Goal: Task Accomplishment & Management: Complete application form

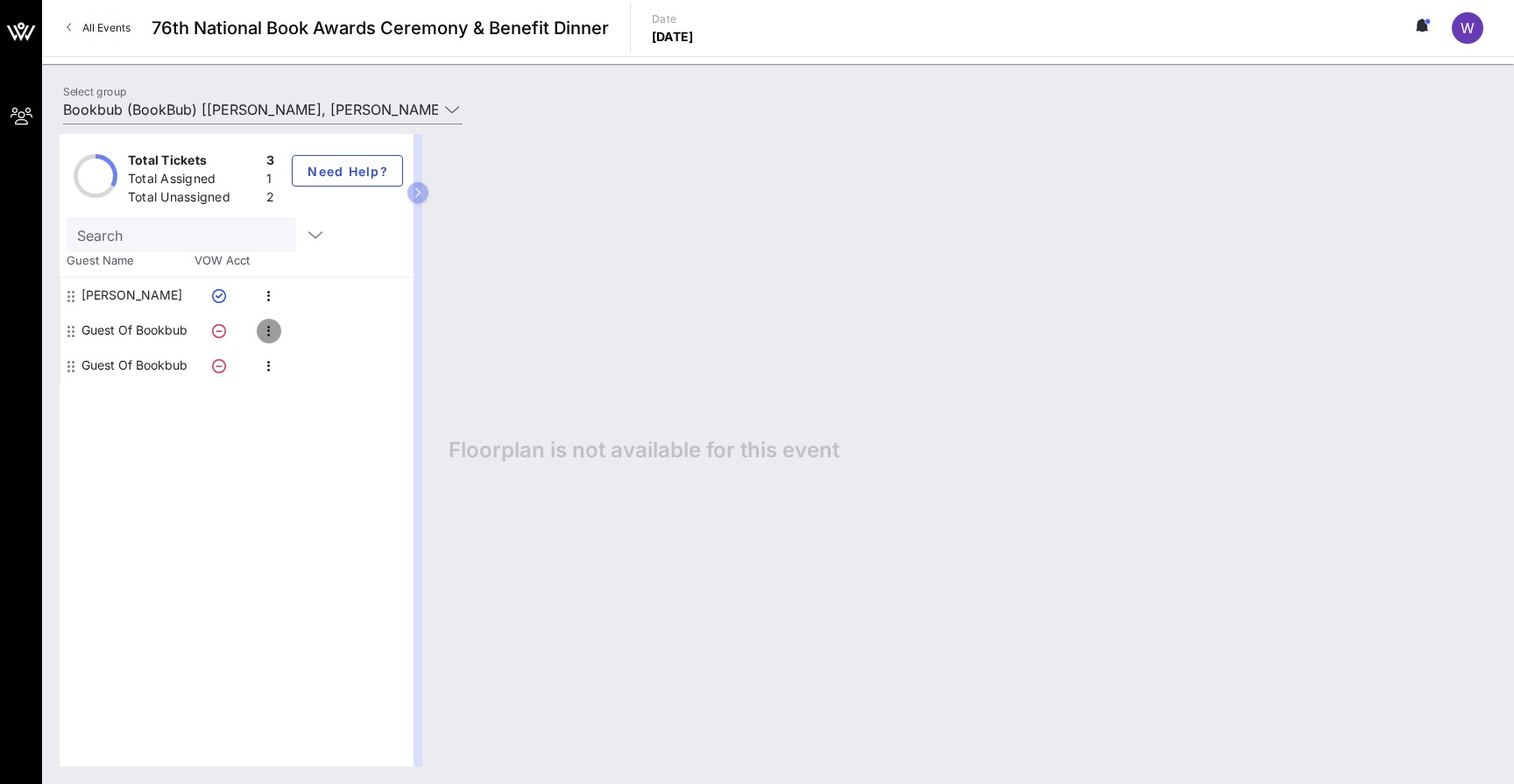
click at [271, 332] on icon "button" at bounding box center [268, 330] width 21 height 21
click at [297, 337] on div "Edit" at bounding box center [313, 337] width 35 height 14
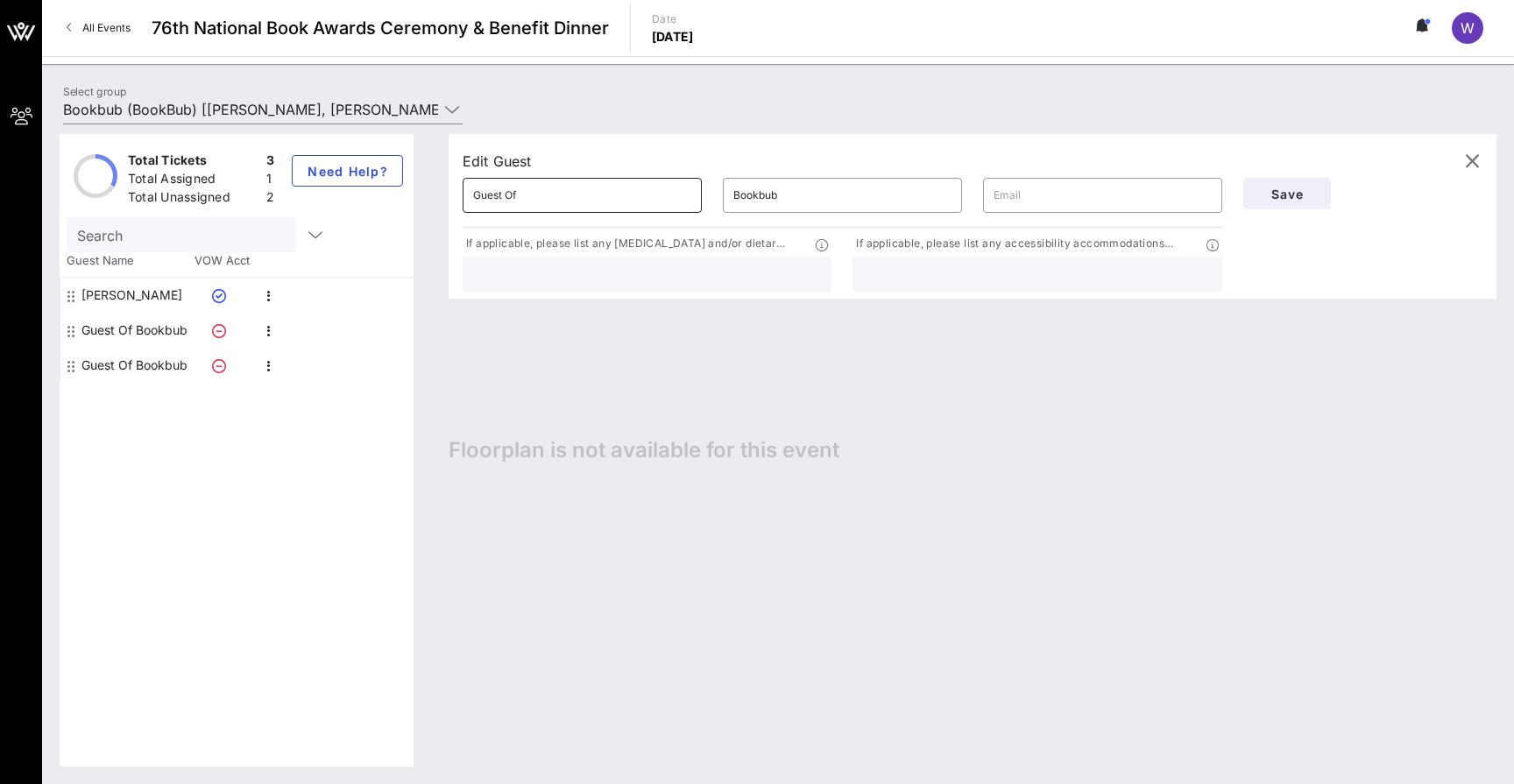
click at [556, 195] on input "Guest Of" at bounding box center [582, 194] width 218 height 28
click at [135, 300] on div "[PERSON_NAME]" at bounding box center [131, 294] width 101 height 35
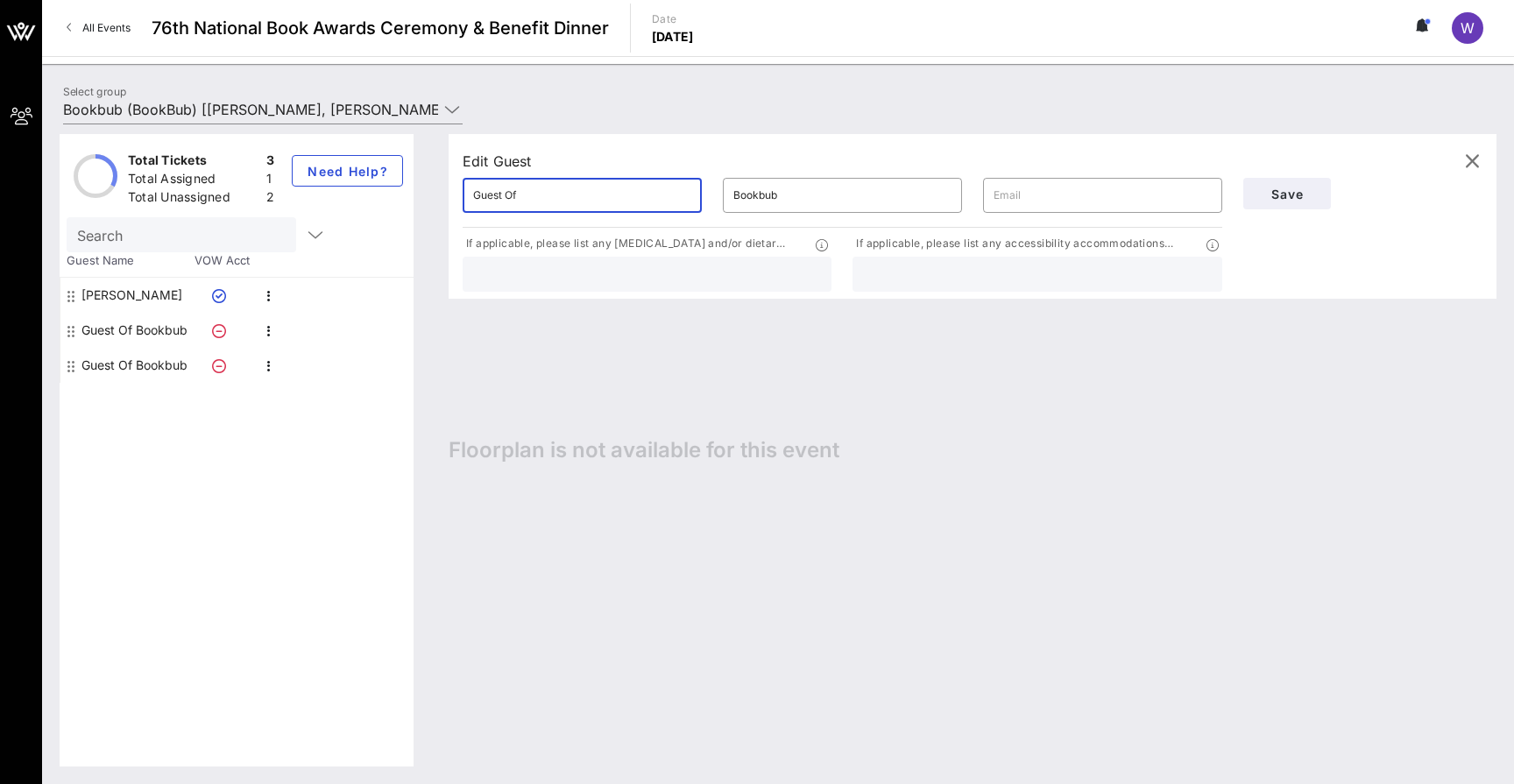
type input "[PERSON_NAME]"
type input "[PERSON_NAME][EMAIL_ADDRESS][DOMAIN_NAME]"
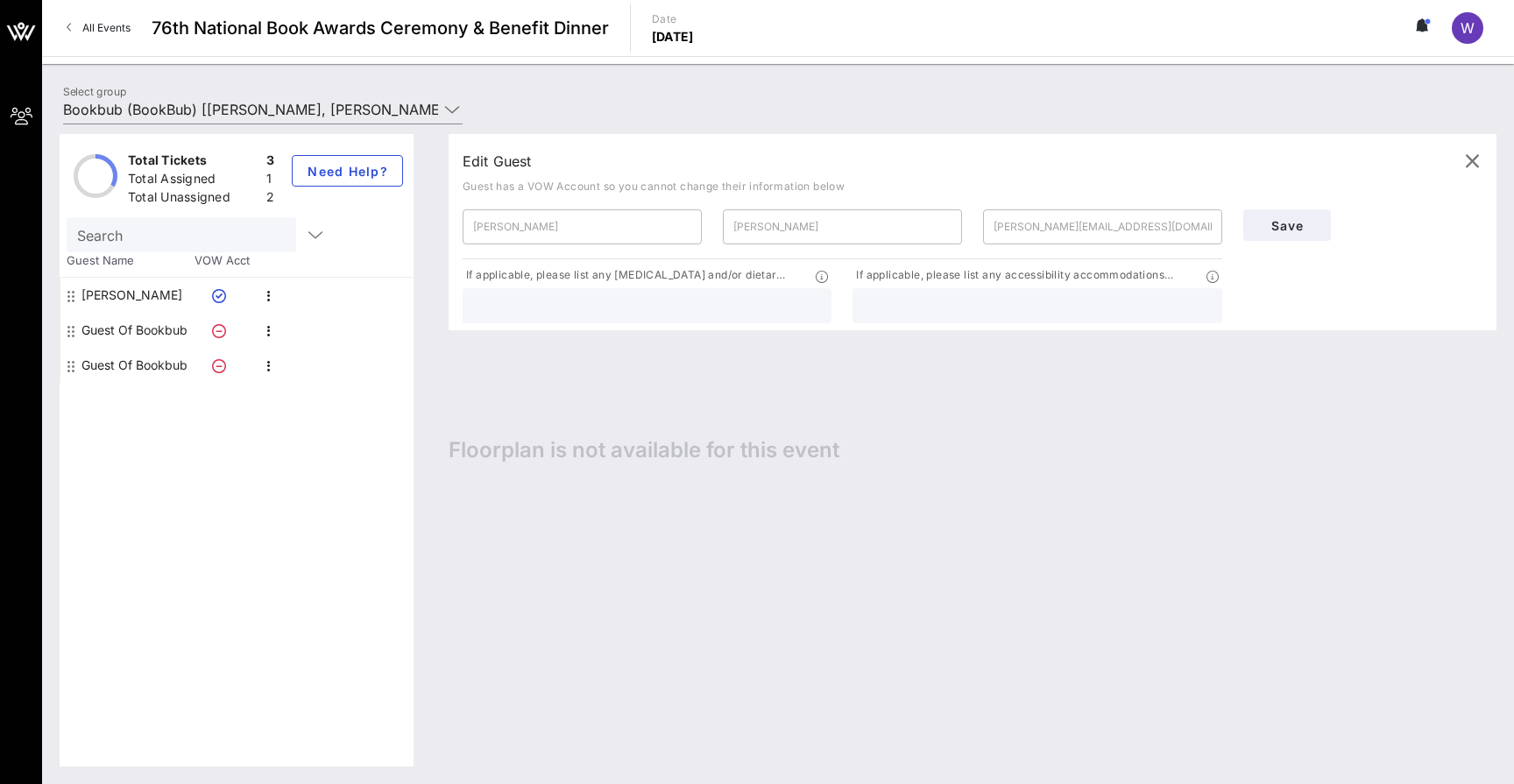
click at [135, 300] on div "[PERSON_NAME]" at bounding box center [131, 294] width 101 height 35
click at [145, 331] on div "Guest Of Bookbub" at bounding box center [134, 329] width 106 height 35
type input "Guest Of"
type input "Bookbub"
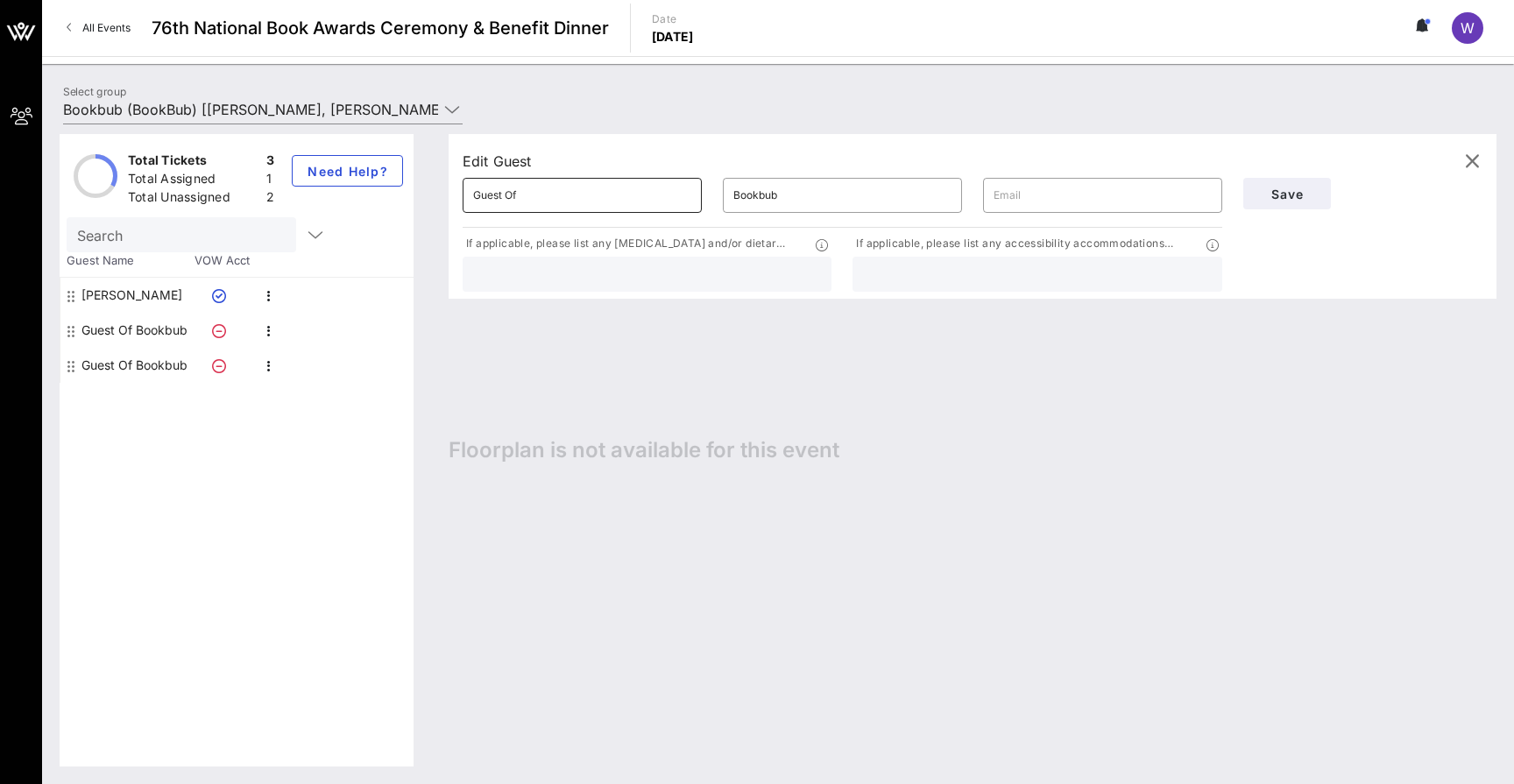
click at [543, 203] on input "Guest Of" at bounding box center [582, 194] width 218 height 28
type input "A"
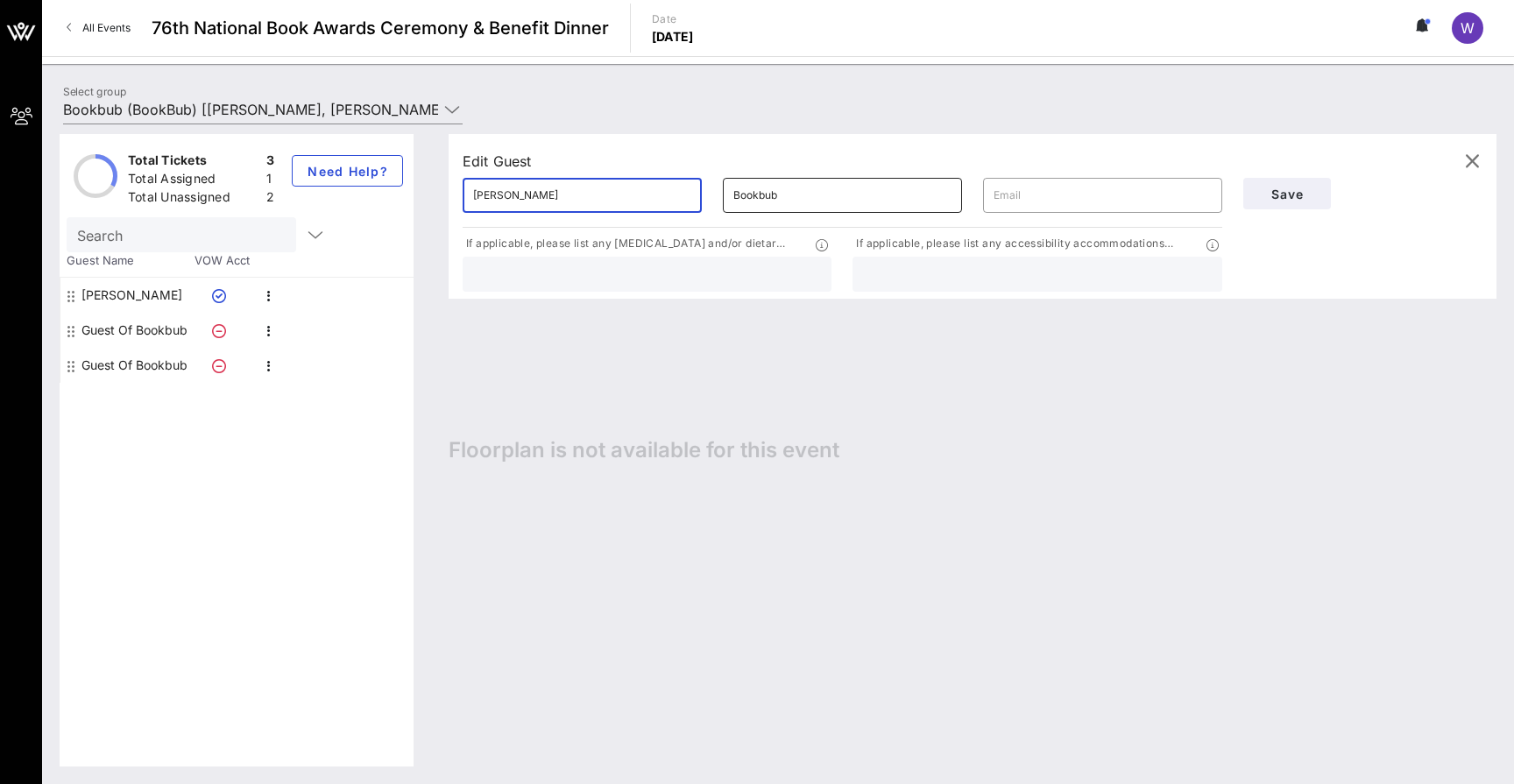
type input "[PERSON_NAME]"
click at [756, 197] on input "Bookbub" at bounding box center [842, 194] width 218 height 28
click at [776, 195] on input "Bookbub" at bounding box center [842, 194] width 218 height 28
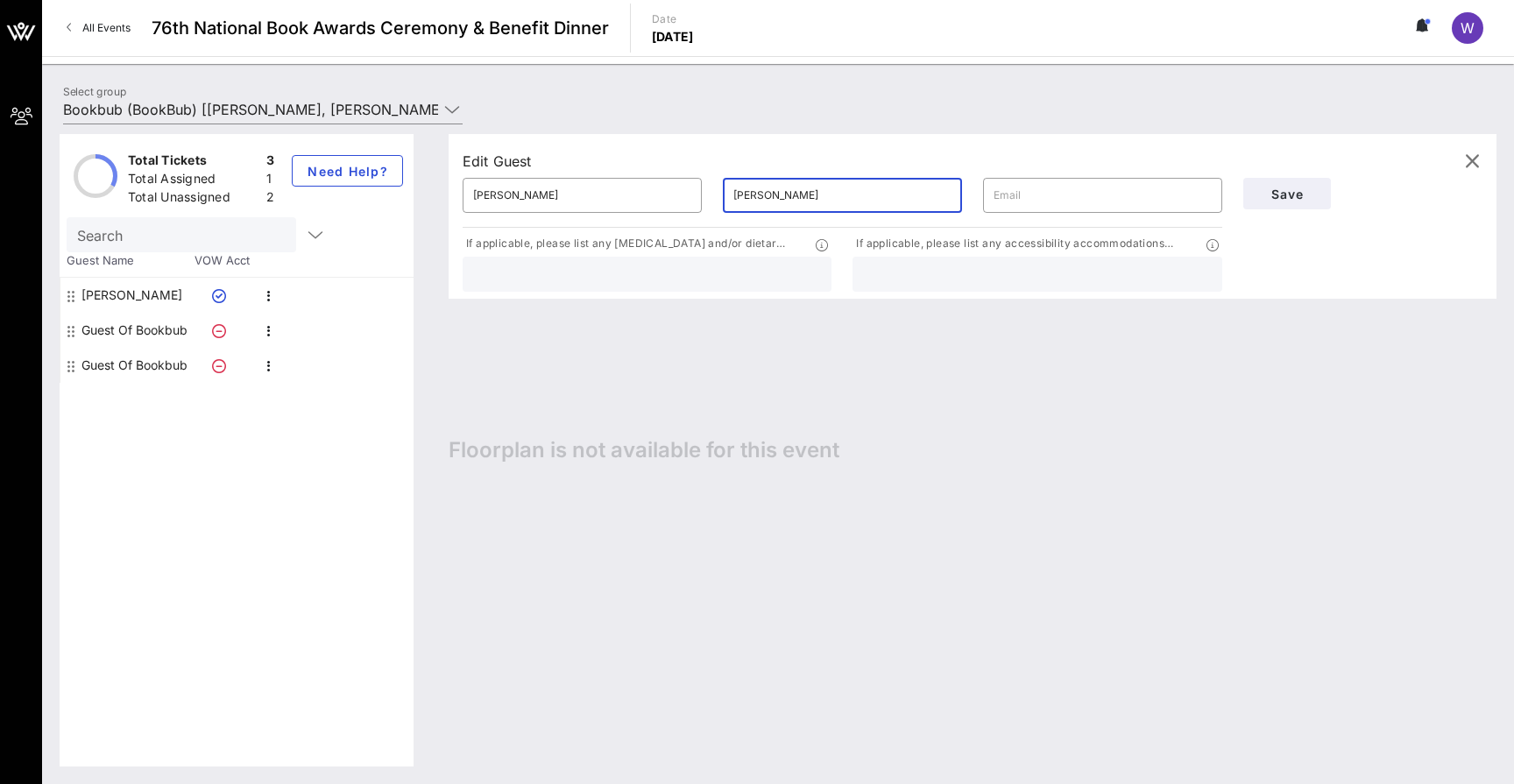
type input "[PERSON_NAME]"
click at [1147, 191] on input "text" at bounding box center [1102, 194] width 218 height 28
paste input "[PERSON_NAME][EMAIL_ADDRESS][DOMAIN_NAME]"
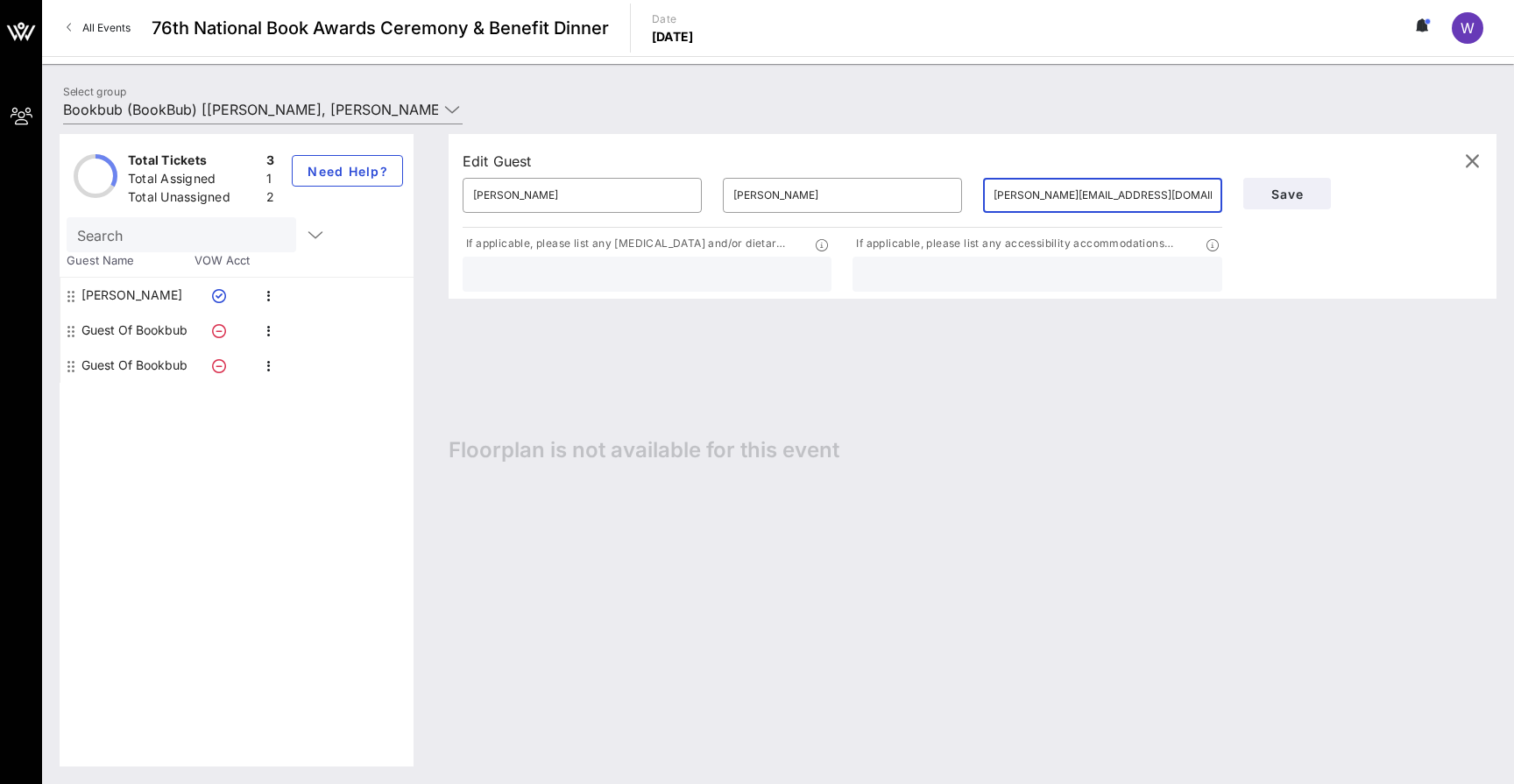
click at [994, 198] on input "[PERSON_NAME][EMAIL_ADDRESS][DOMAIN_NAME]" at bounding box center [1102, 194] width 218 height 28
type input "[PERSON_NAME][EMAIL_ADDRESS][DOMAIN_NAME]"
click at [1305, 196] on span "Save" at bounding box center [1287, 194] width 59 height 15
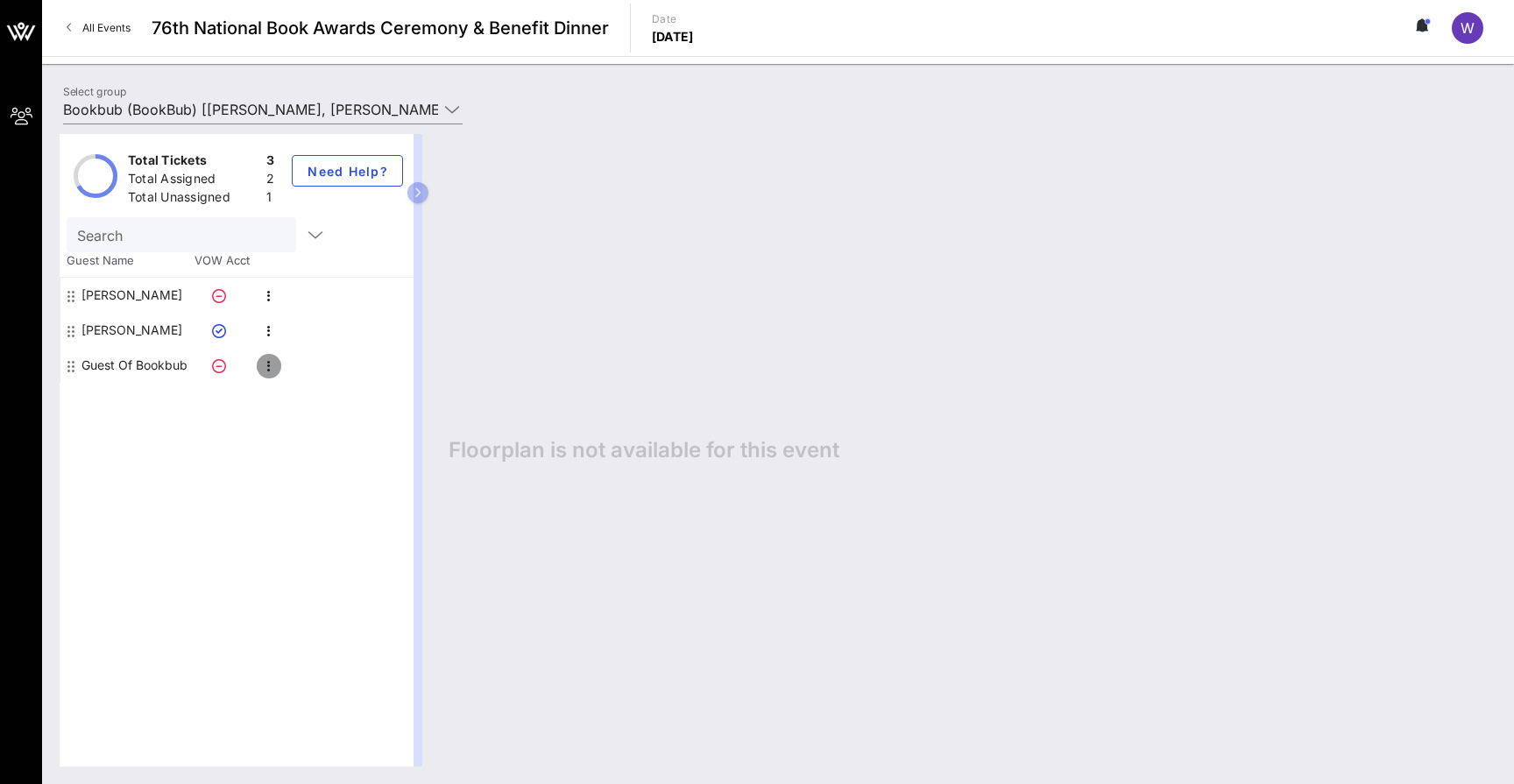
click at [276, 365] on icon "button" at bounding box center [268, 365] width 21 height 21
click at [292, 379] on div "Edit" at bounding box center [313, 371] width 63 height 35
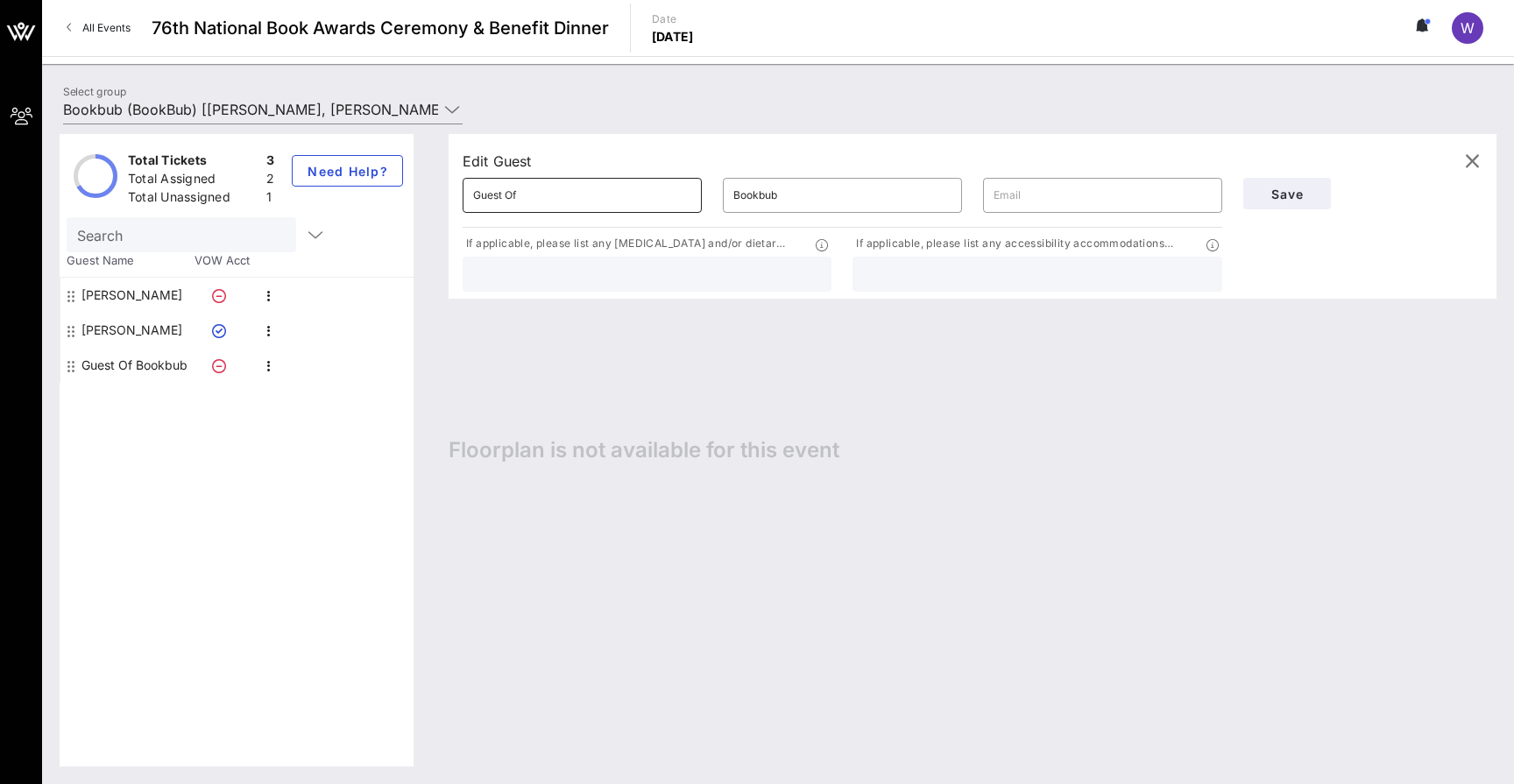
click at [557, 198] on input "Guest Of" at bounding box center [582, 194] width 218 height 28
type input "[PERSON_NAME]"
click at [855, 196] on input "Bookbub" at bounding box center [842, 194] width 218 height 28
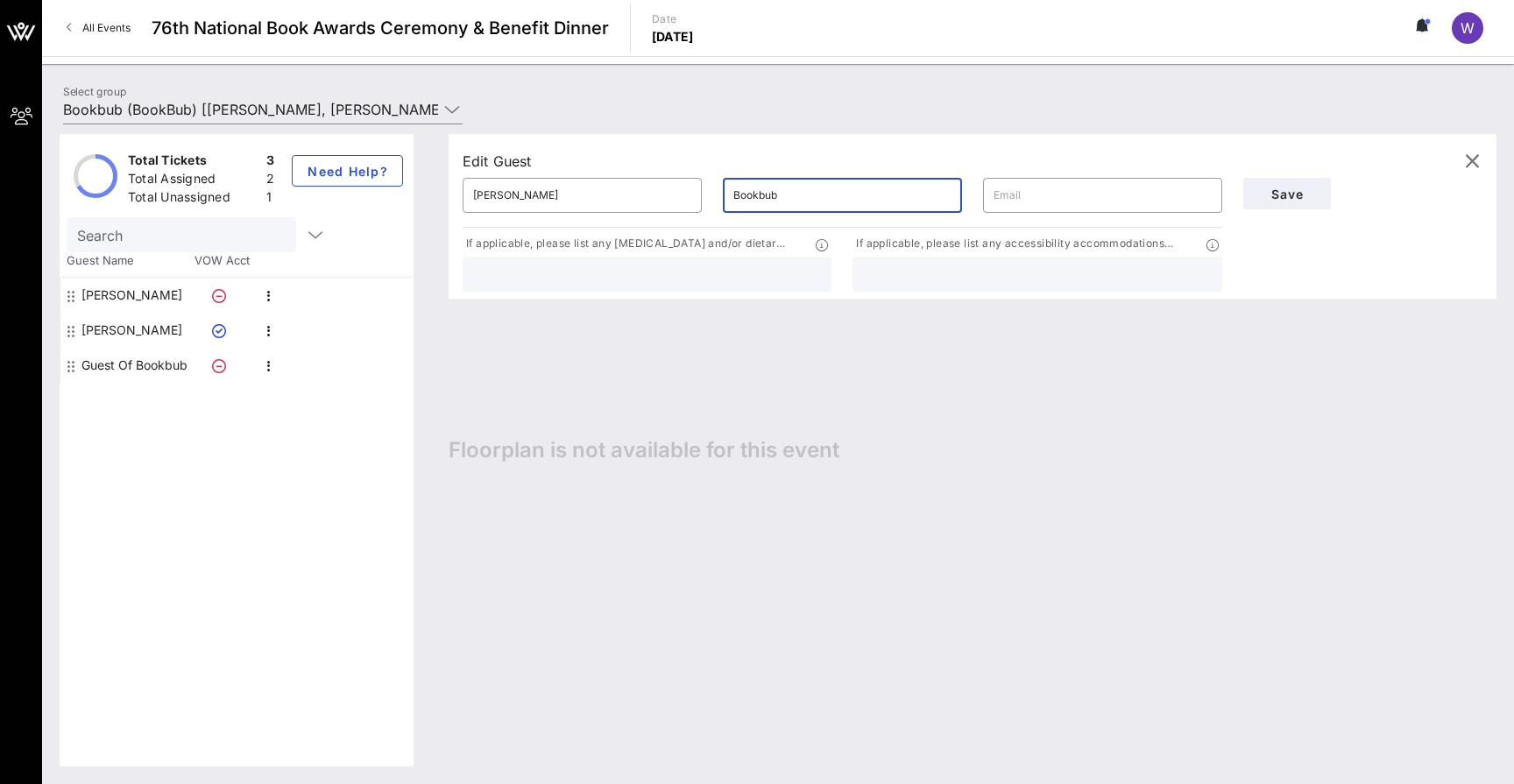
click at [855, 196] on input "Bookbub" at bounding box center [842, 194] width 218 height 28
paste input "Junaideen"
type input "Junaideen"
click at [1030, 198] on input "text" at bounding box center [1102, 194] width 218 height 28
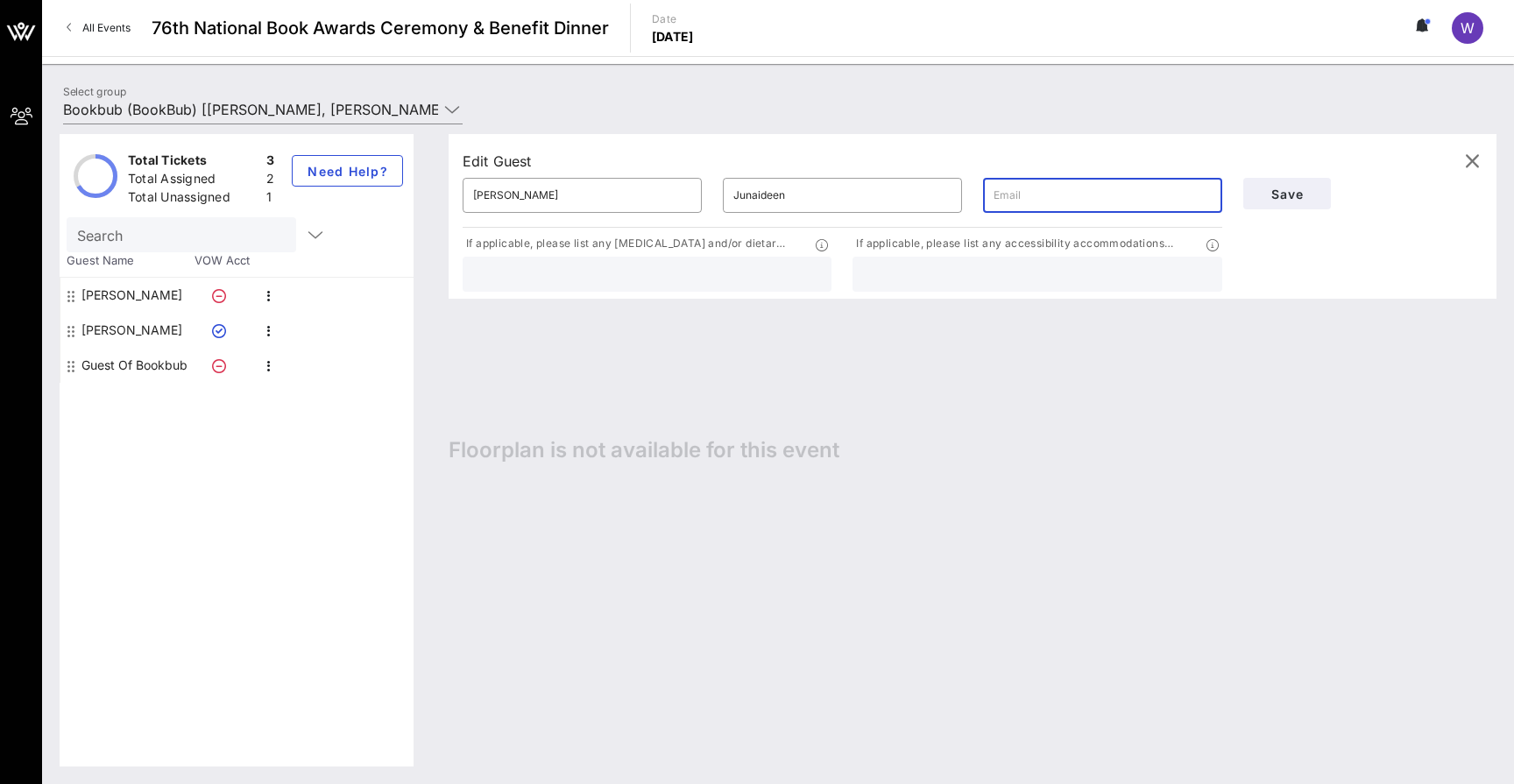
paste input "[PERSON_NAME][EMAIL_ADDRESS][DOMAIN_NAME]"
click at [995, 196] on input "[PERSON_NAME][EMAIL_ADDRESS][DOMAIN_NAME]" at bounding box center [1102, 194] width 218 height 28
type input "[PERSON_NAME][EMAIL_ADDRESS][DOMAIN_NAME]"
click at [1272, 185] on button "Save" at bounding box center [1286, 193] width 87 height 32
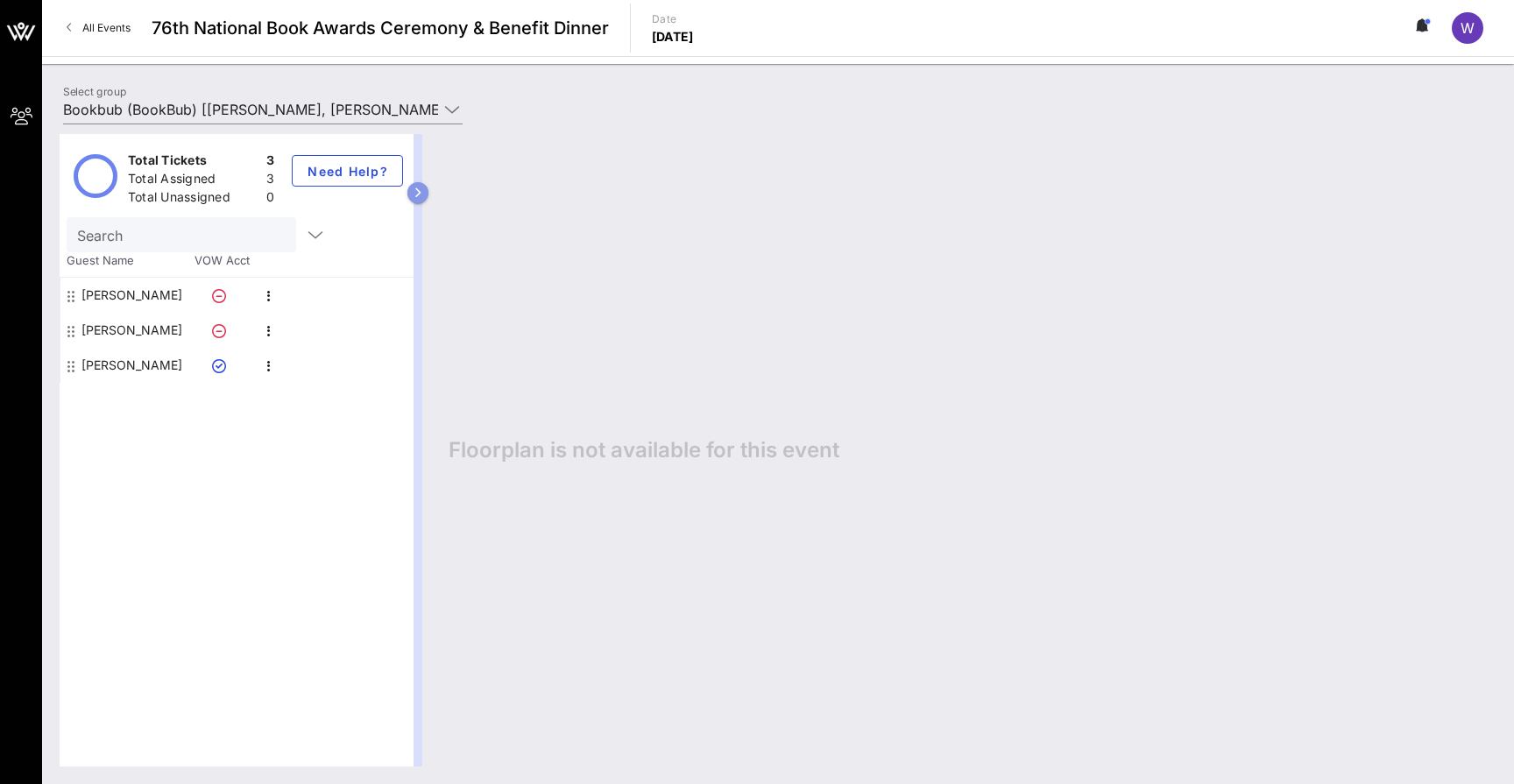
click at [420, 191] on icon "button" at bounding box center [417, 193] width 8 height 11
